Goal: Complete application form

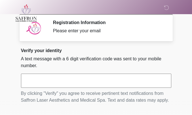
scroll to position [55, 0]
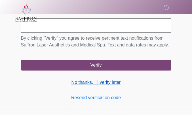
click at [116, 83] on link "No thanks, I'll verify later" at bounding box center [96, 82] width 150 height 7
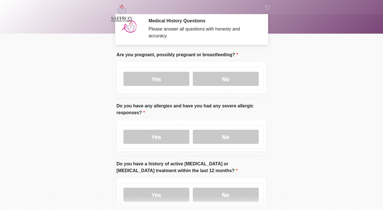
scroll to position [4, 0]
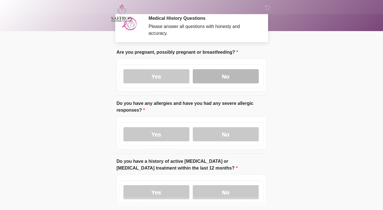
click at [191, 71] on label "No" at bounding box center [226, 76] width 66 height 14
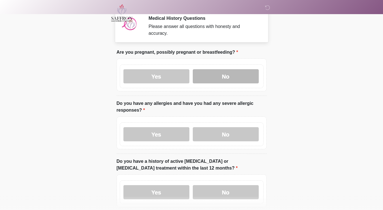
scroll to position [53, 0]
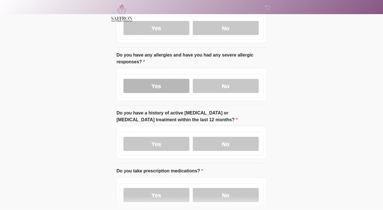
click at [176, 79] on label "Yes" at bounding box center [156, 86] width 66 height 14
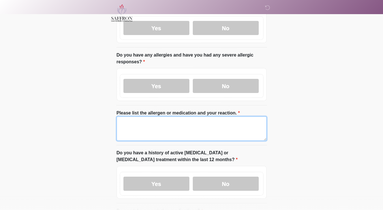
click at [163, 115] on textarea "Please list the allergen or medication and your reaction." at bounding box center [192, 129] width 150 height 24
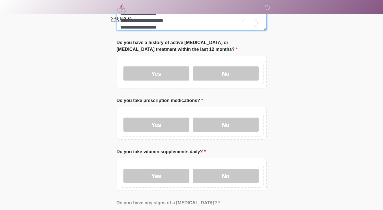
scroll to position [163, 0]
type textarea "**********"
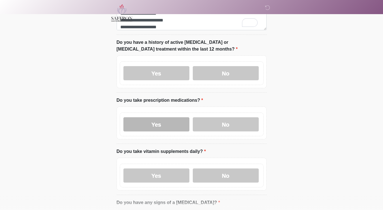
click at [165, 115] on label "Yes" at bounding box center [156, 125] width 66 height 14
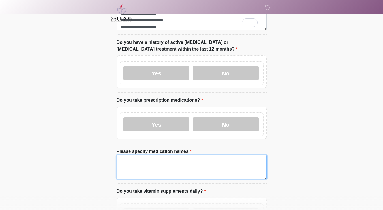
click at [170, 115] on textarea "Please specify medication names" at bounding box center [192, 167] width 150 height 24
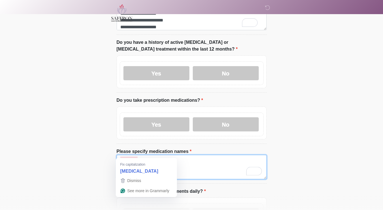
click at [125, 115] on textarea "**********" at bounding box center [192, 167] width 150 height 24
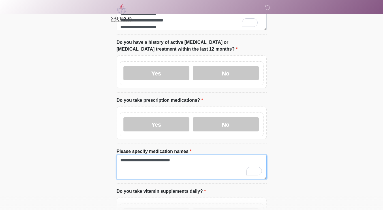
click at [130, 115] on textarea "**********" at bounding box center [192, 167] width 150 height 24
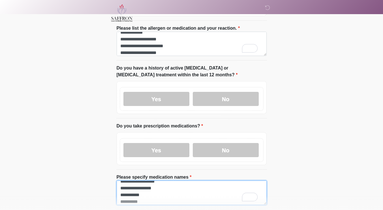
scroll to position [138, 0]
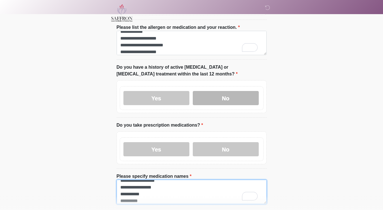
type textarea "**********"
click at [191, 93] on label "No" at bounding box center [226, 98] width 66 height 14
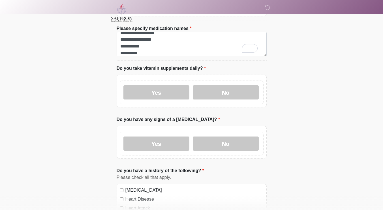
scroll to position [283, 0]
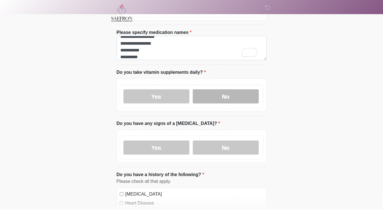
click at [191, 89] on label "No" at bounding box center [226, 96] width 66 height 14
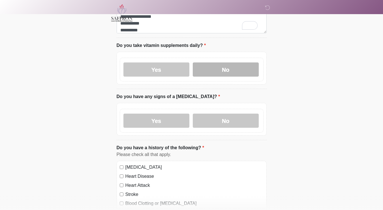
scroll to position [318, 0]
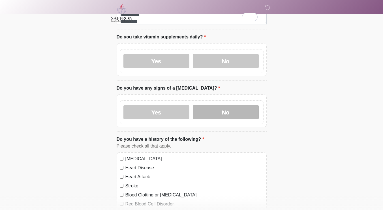
click at [191, 111] on label "No" at bounding box center [226, 112] width 66 height 14
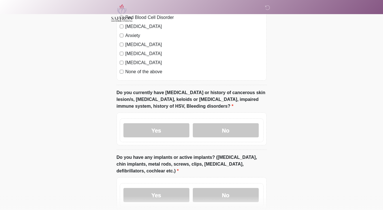
scroll to position [513, 0]
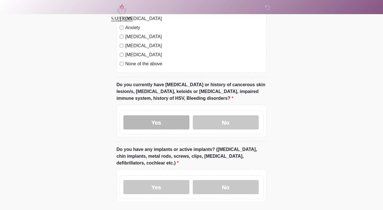
click at [171, 115] on label "Yes" at bounding box center [156, 123] width 66 height 14
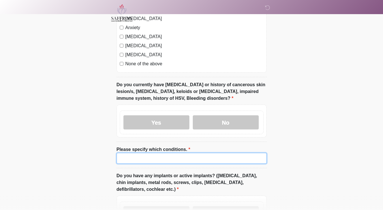
click at [181, 115] on input "Please specify which conditions." at bounding box center [192, 158] width 150 height 11
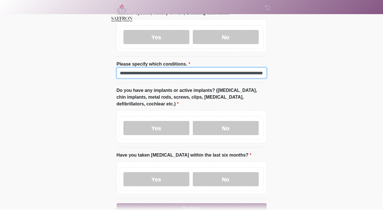
scroll to position [603, 0]
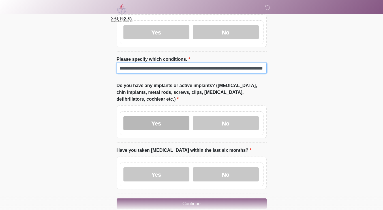
type input "**********"
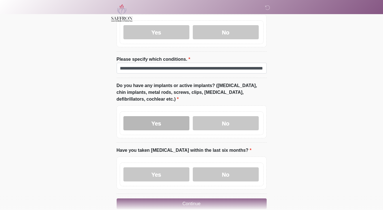
click at [159, 115] on label "Yes" at bounding box center [156, 123] width 66 height 14
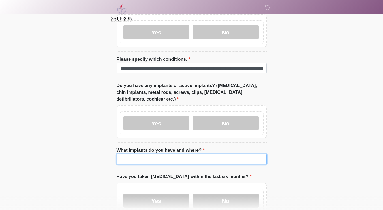
click at [188, 115] on input "What implants do you have and where?" at bounding box center [192, 159] width 150 height 11
type input "*"
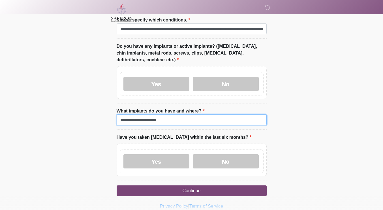
scroll to position [652, 0]
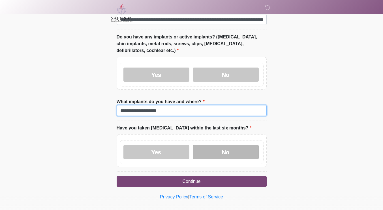
type input "**********"
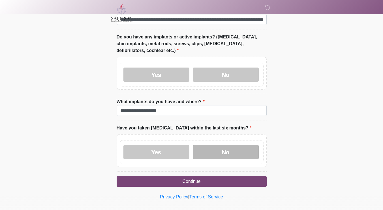
click at [191, 115] on label "No" at bounding box center [226, 152] width 66 height 14
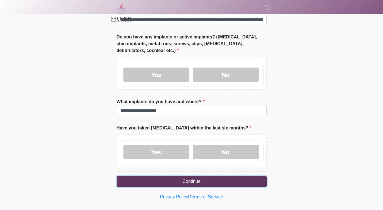
click at [191, 115] on button "Continue" at bounding box center [192, 181] width 150 height 11
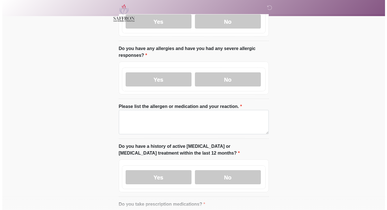
scroll to position [0, 0]
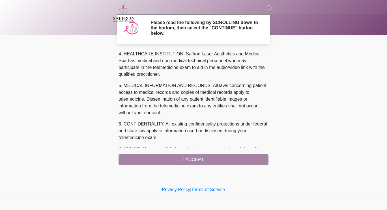
click at [187, 115] on div "1. PURPOSE. The purpose of this form is to obtain your consent for a telemedici…" at bounding box center [194, 108] width 150 height 115
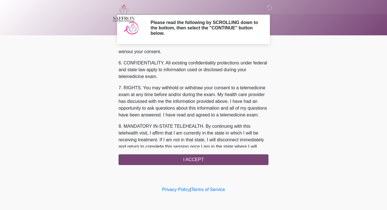
scroll to position [238, 0]
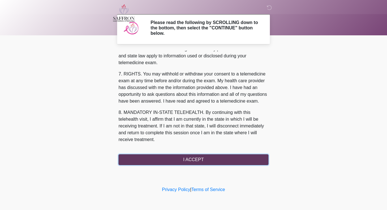
click at [191, 115] on button "I ACCEPT" at bounding box center [194, 160] width 150 height 11
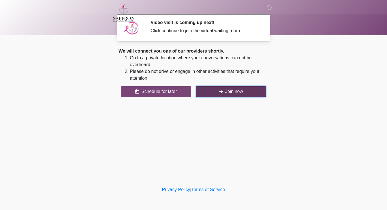
click at [191, 94] on button "Join now" at bounding box center [231, 91] width 71 height 11
